Goal: Ask a question

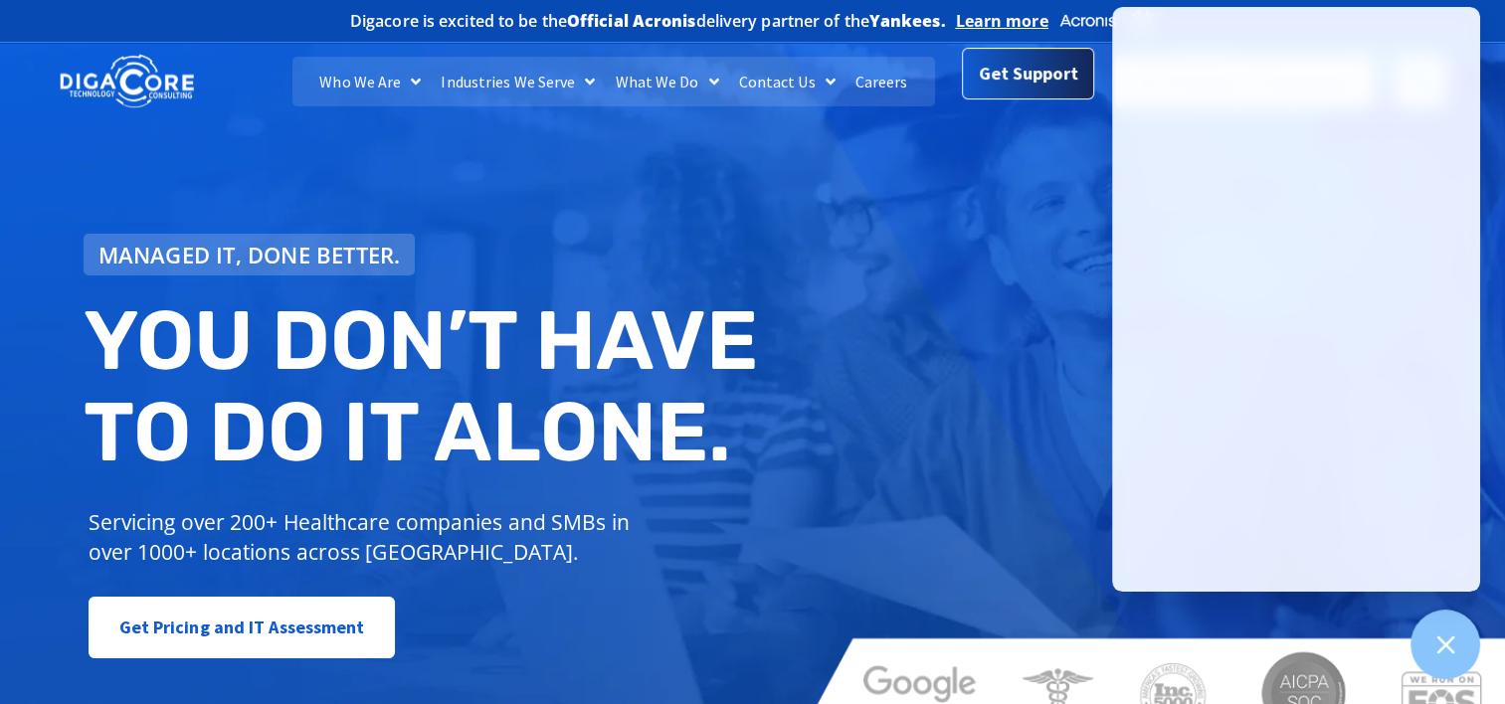
click at [1023, 84] on span "Get Support" at bounding box center [1028, 74] width 99 height 40
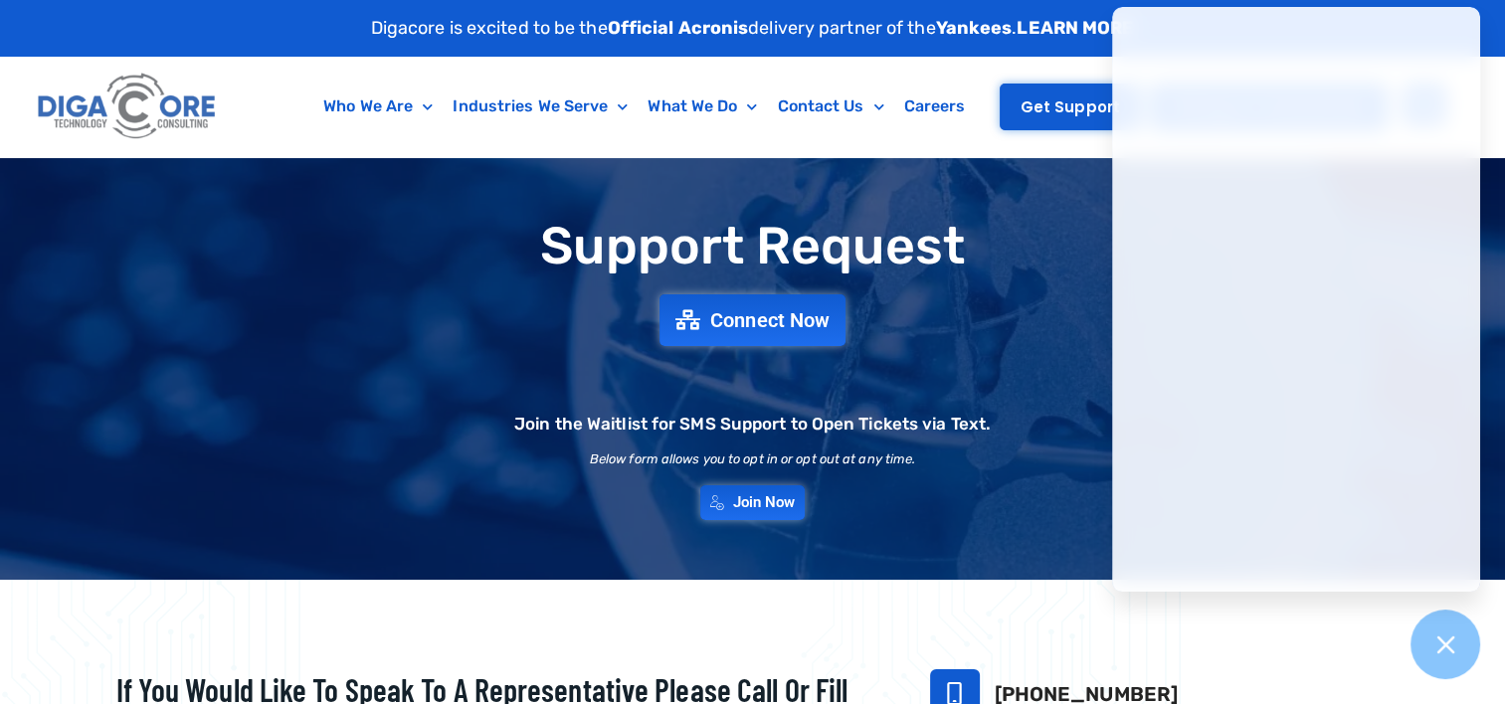
click at [1057, 106] on span "Get Support" at bounding box center [1070, 106] width 99 height 15
click at [1051, 123] on link "Get Support" at bounding box center [1070, 107] width 141 height 47
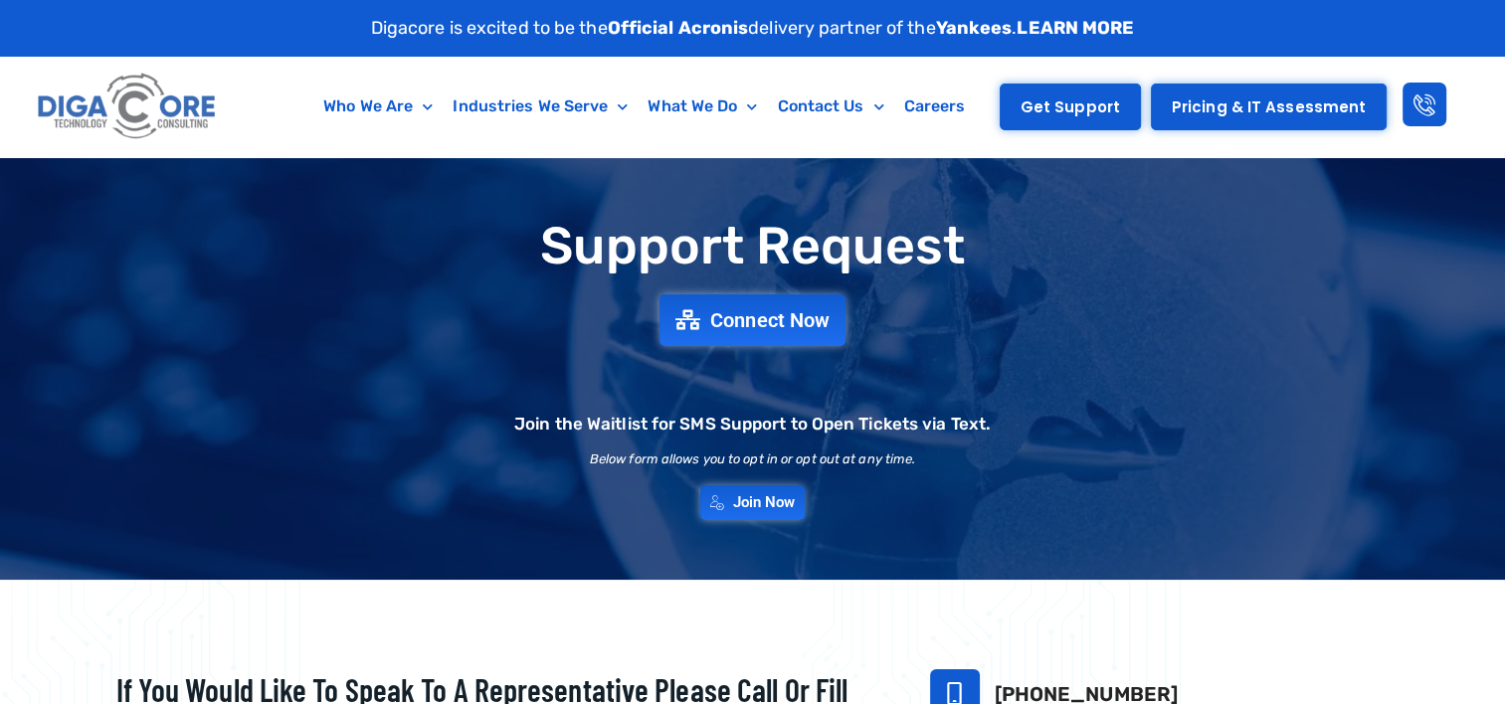
click at [1059, 117] on link "Get Support" at bounding box center [1070, 107] width 141 height 47
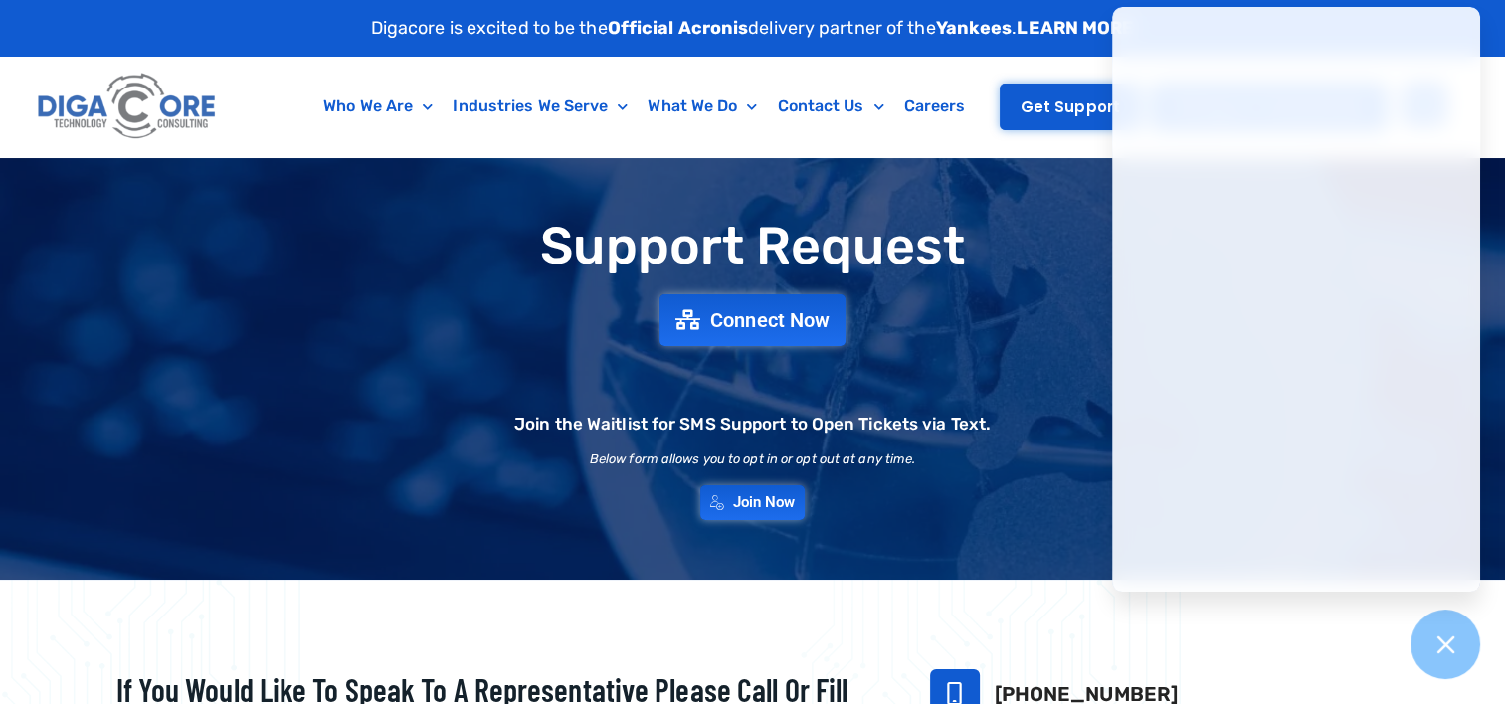
click at [1049, 103] on span "Get Support" at bounding box center [1070, 106] width 99 height 15
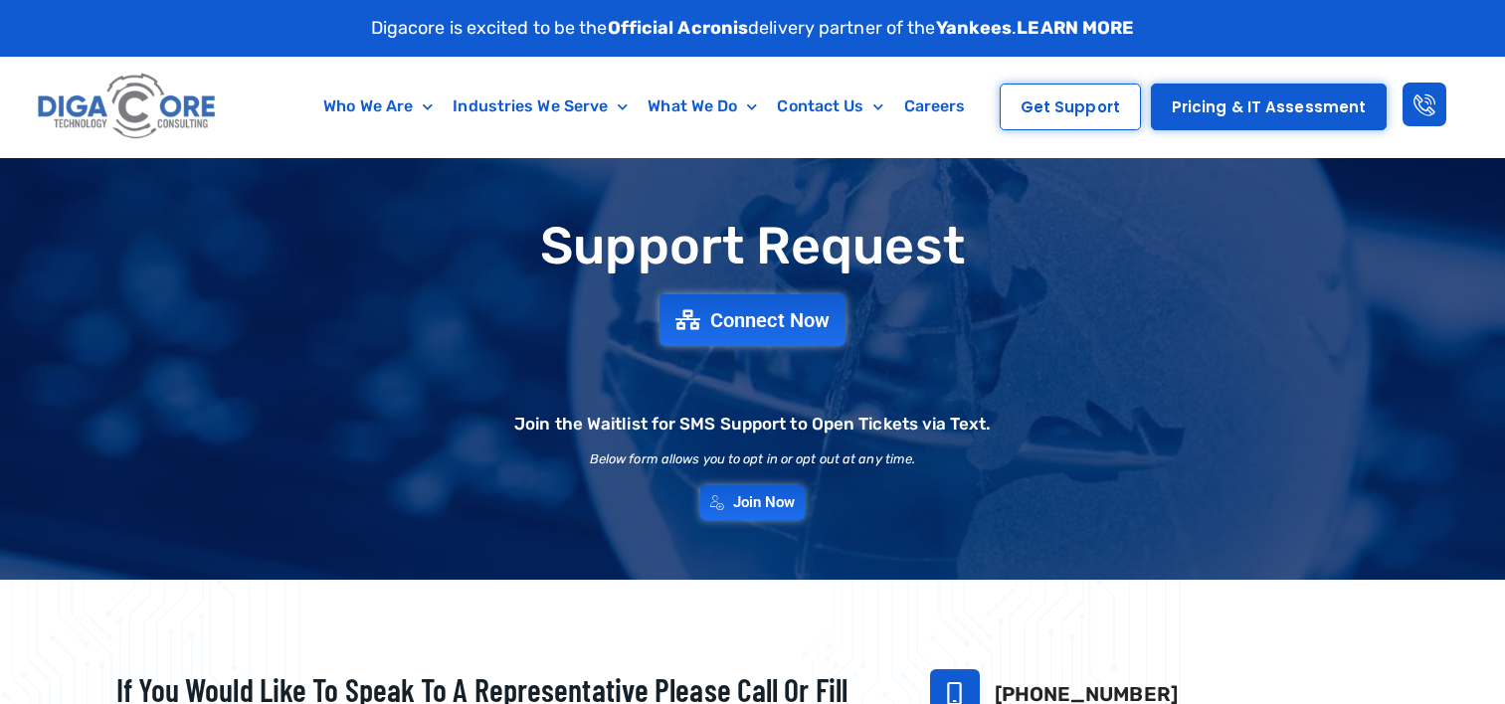
click at [1049, 103] on span "Get Support" at bounding box center [1070, 106] width 99 height 15
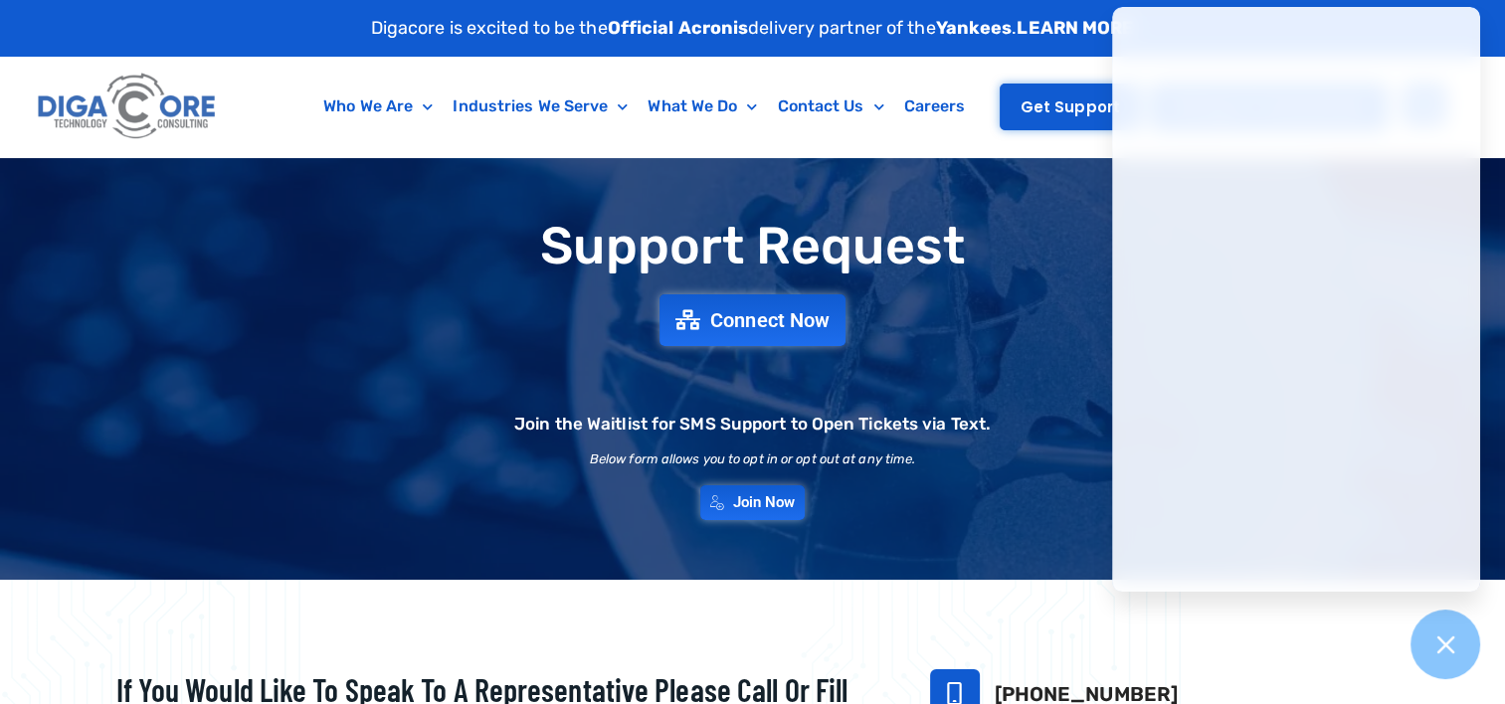
click at [1056, 118] on link "Get Support" at bounding box center [1070, 107] width 141 height 47
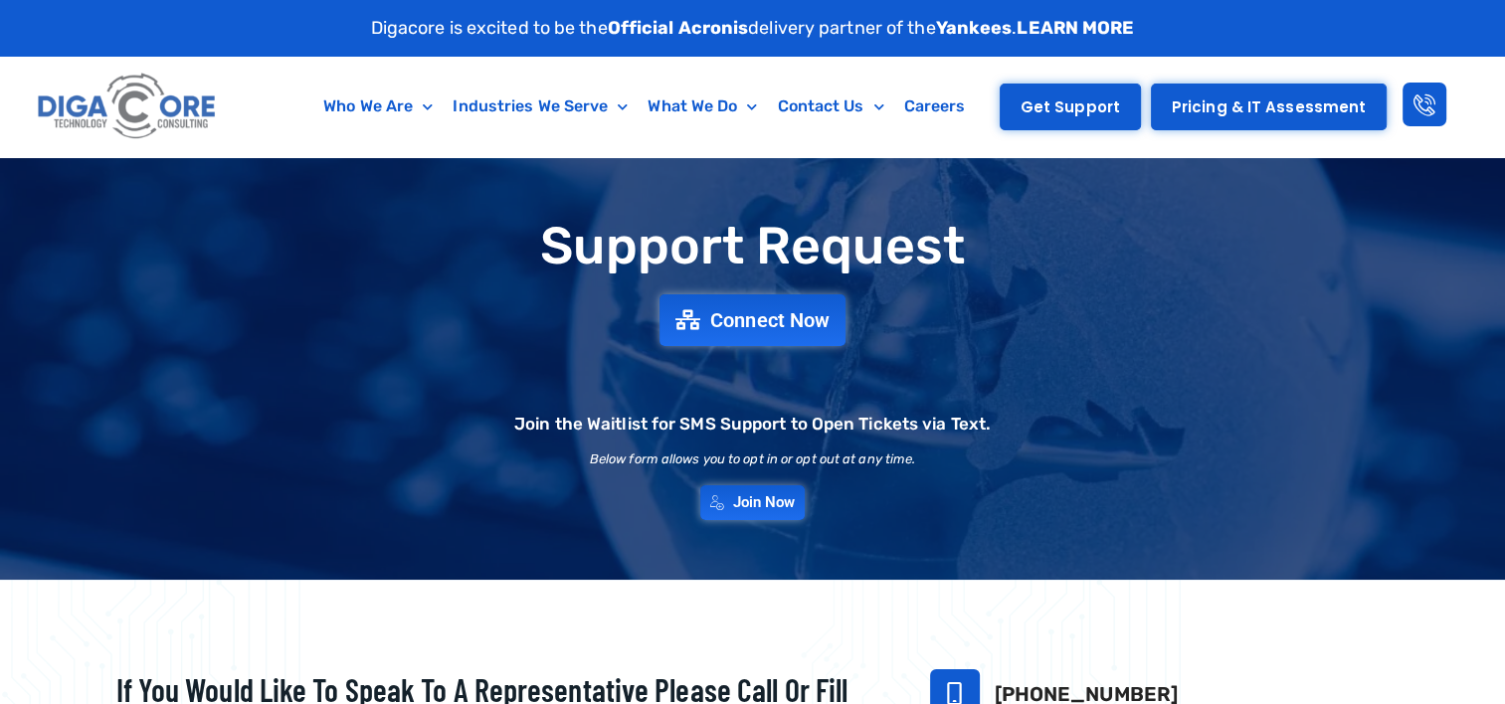
click at [1046, 111] on span "Get Support" at bounding box center [1070, 106] width 99 height 15
click at [1038, 117] on link "Get Support" at bounding box center [1070, 107] width 141 height 47
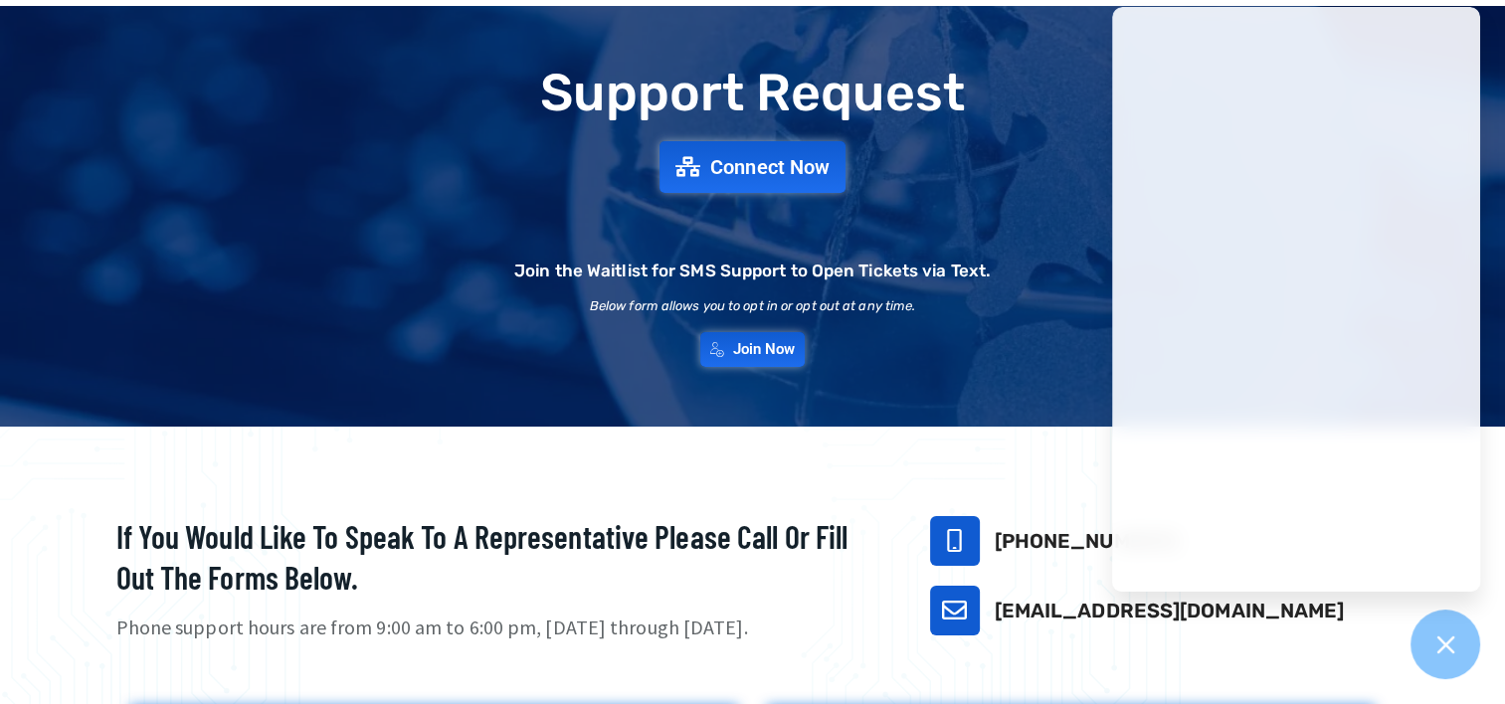
scroll to position [6, 0]
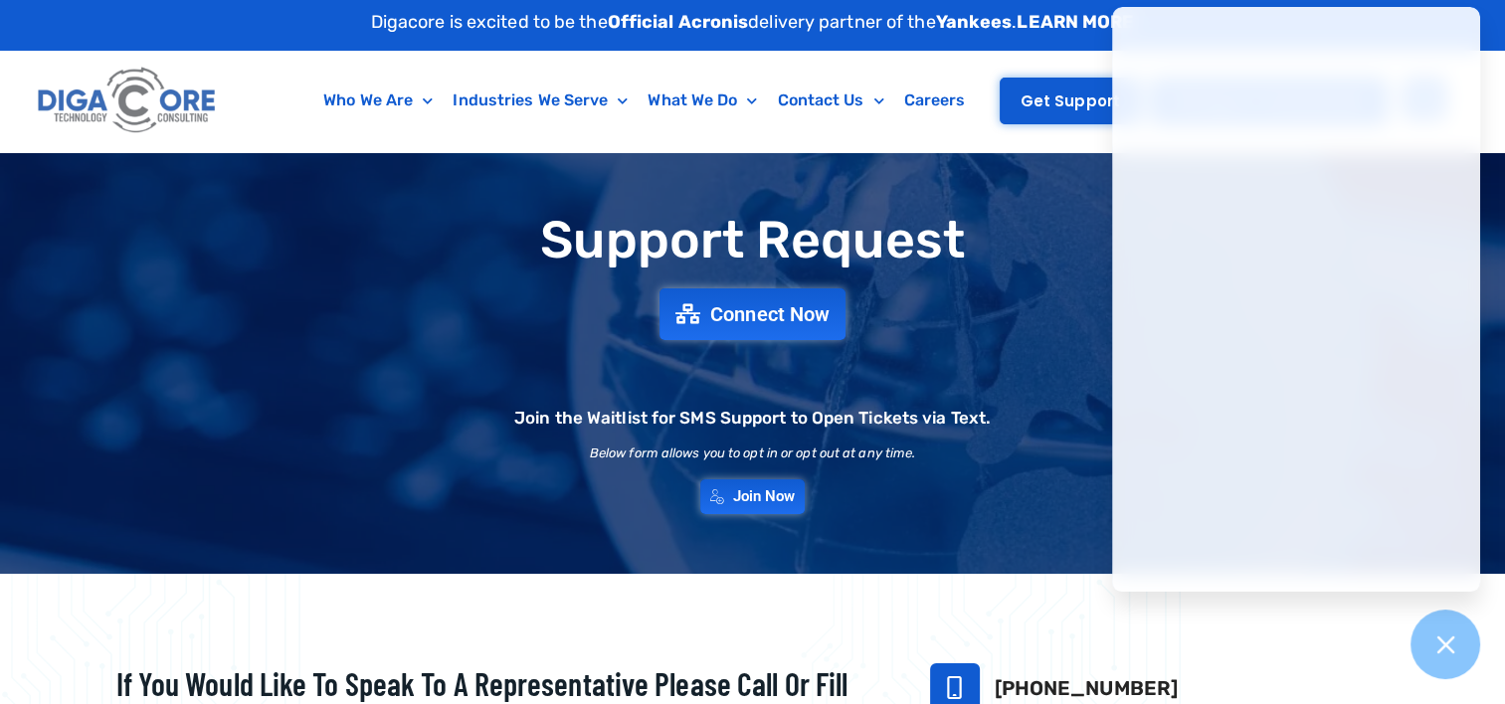
click at [1068, 99] on span "Get Support" at bounding box center [1070, 101] width 99 height 15
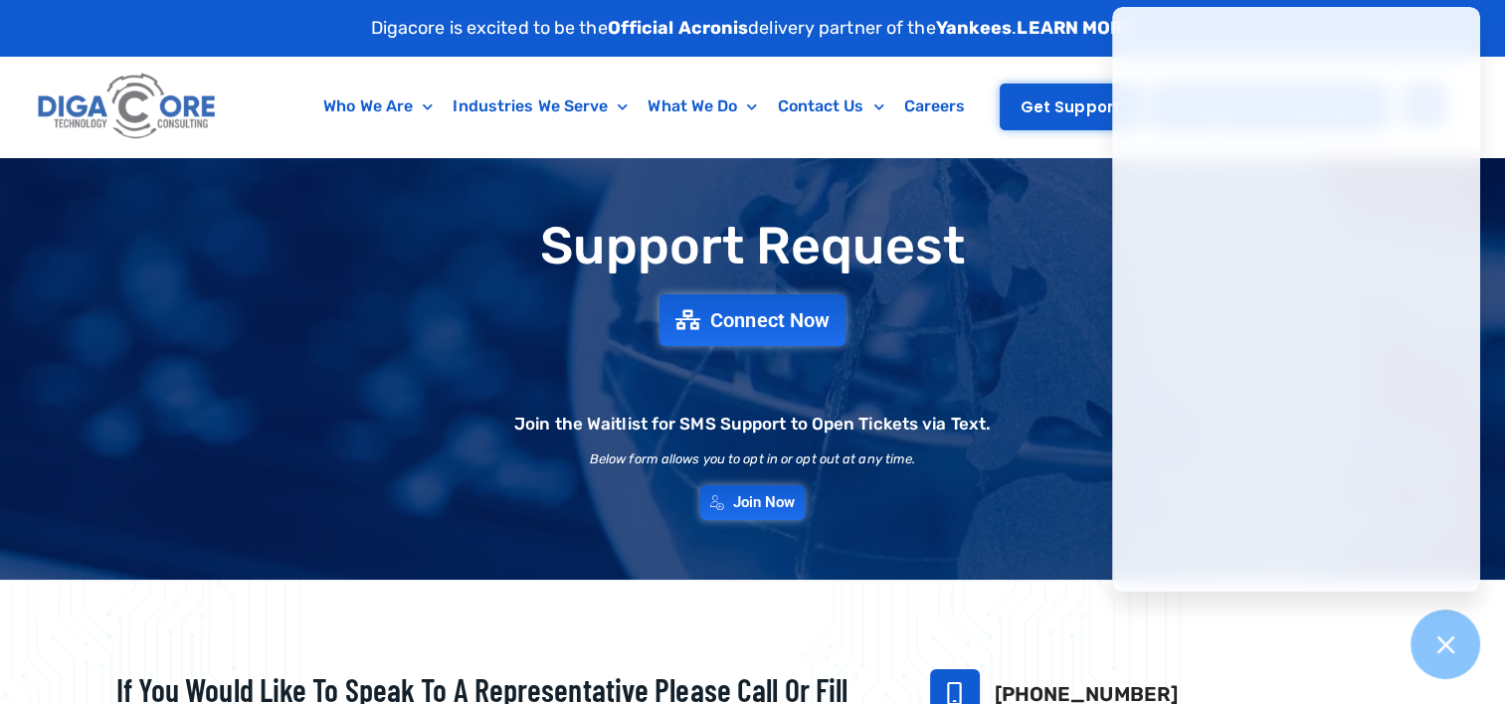
click at [1068, 99] on span "Get Support" at bounding box center [1070, 106] width 99 height 15
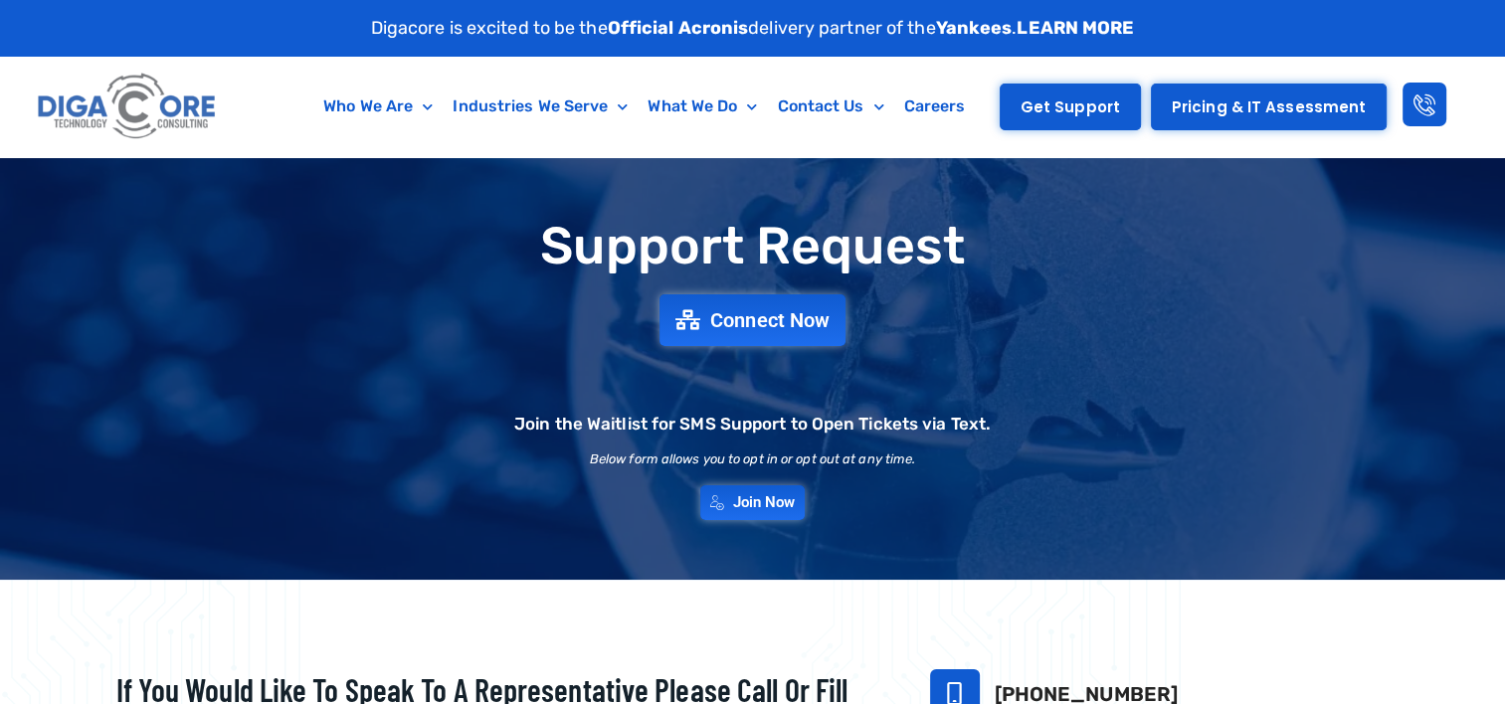
click at [1066, 99] on span "Get Support" at bounding box center [1070, 106] width 99 height 15
click at [1066, 107] on span "Get Support" at bounding box center [1070, 106] width 99 height 15
click at [1050, 161] on div "Support Request Connect Now Join the Waitlist for SMS Support to Open Tickets v…" at bounding box center [752, 369] width 1505 height 422
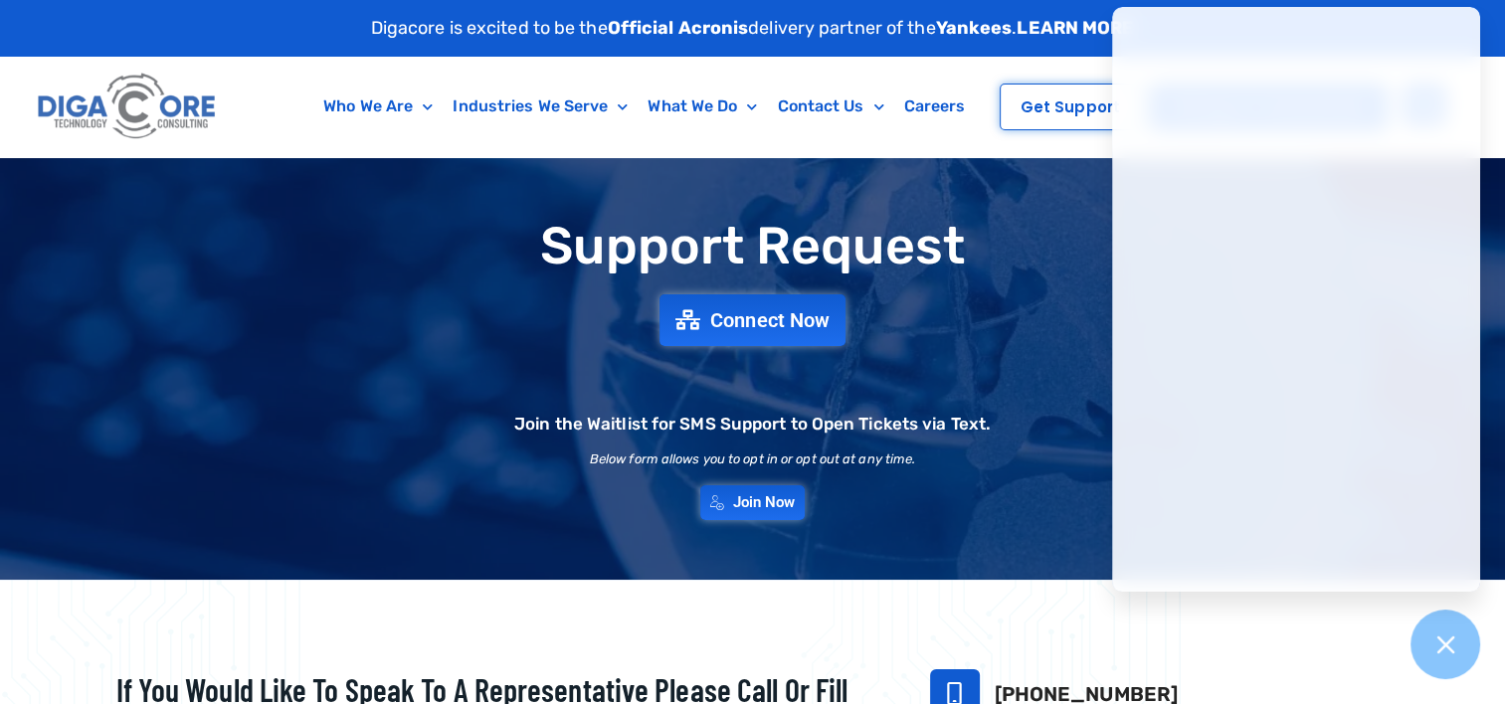
click at [1031, 144] on div "Get Support Pricing & IT Assessment" at bounding box center [1223, 107] width 453 height 100
click at [1045, 108] on span "Get Support" at bounding box center [1070, 106] width 99 height 15
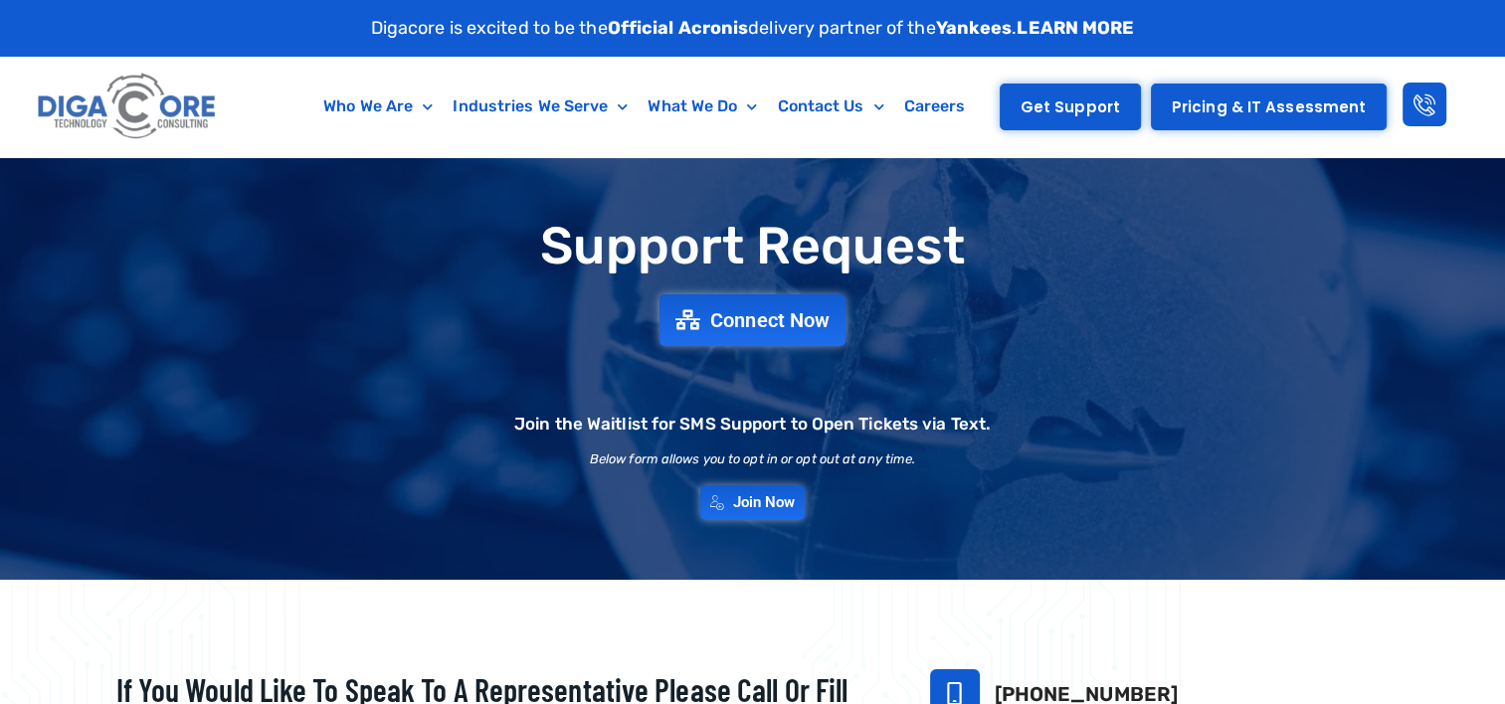
click at [1045, 108] on span "Get Support" at bounding box center [1070, 106] width 99 height 15
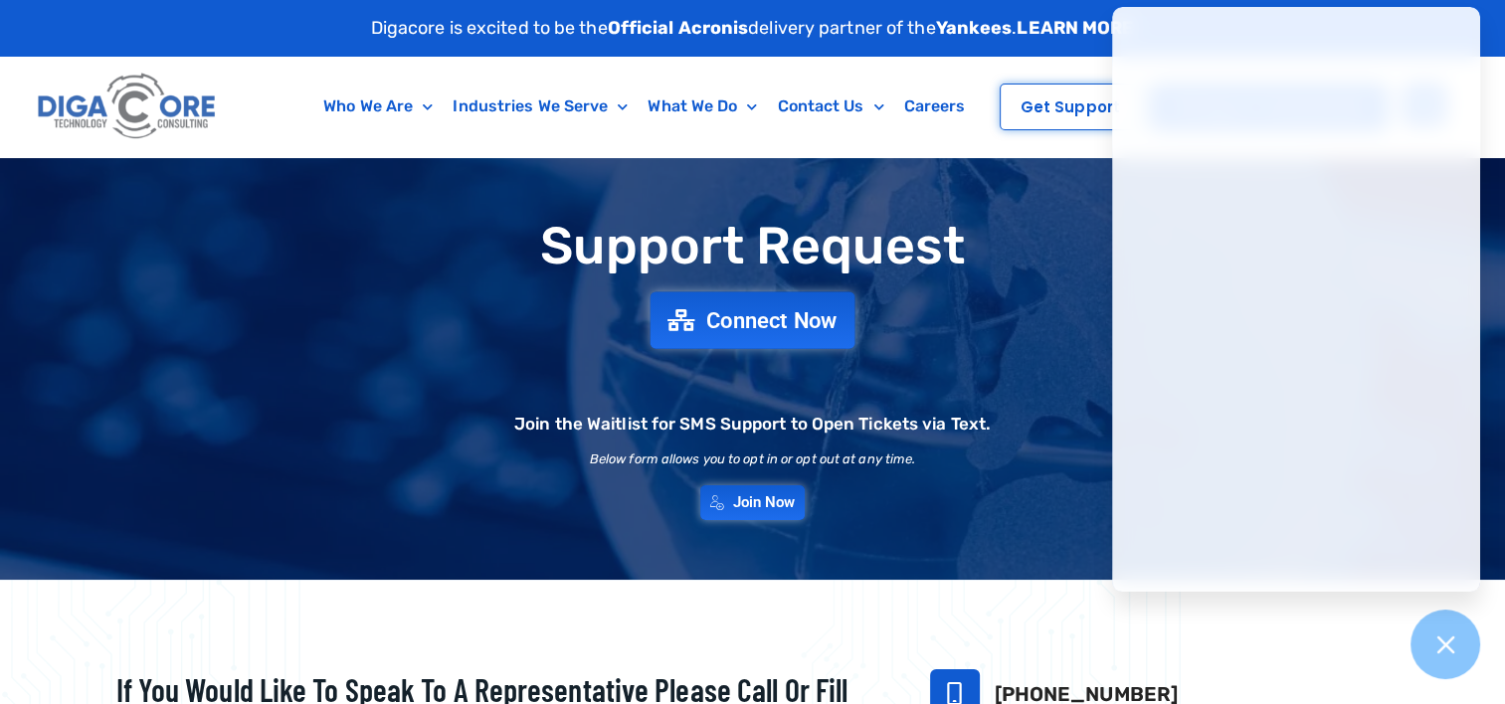
click at [696, 298] on link "Connect Now" at bounding box center [753, 319] width 205 height 57
